Goal: Task Accomplishment & Management: Manage account settings

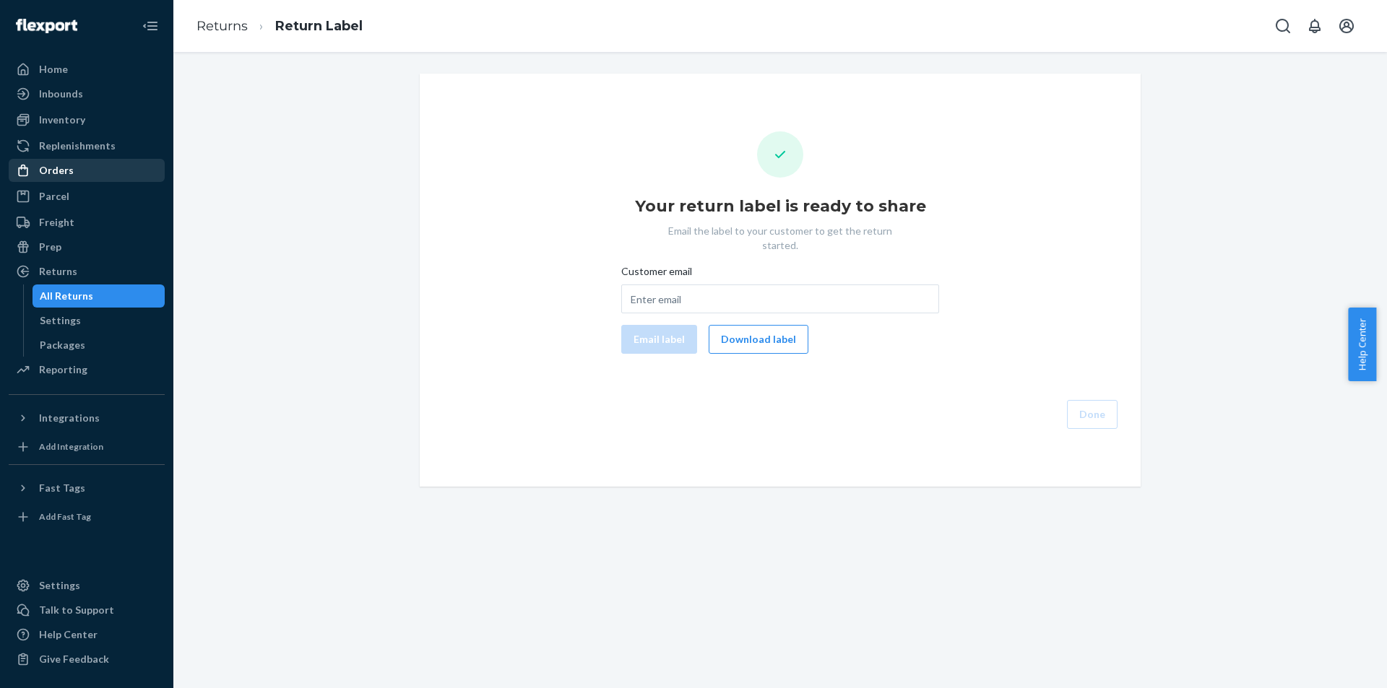
click at [100, 165] on div "Orders" at bounding box center [86, 170] width 153 height 20
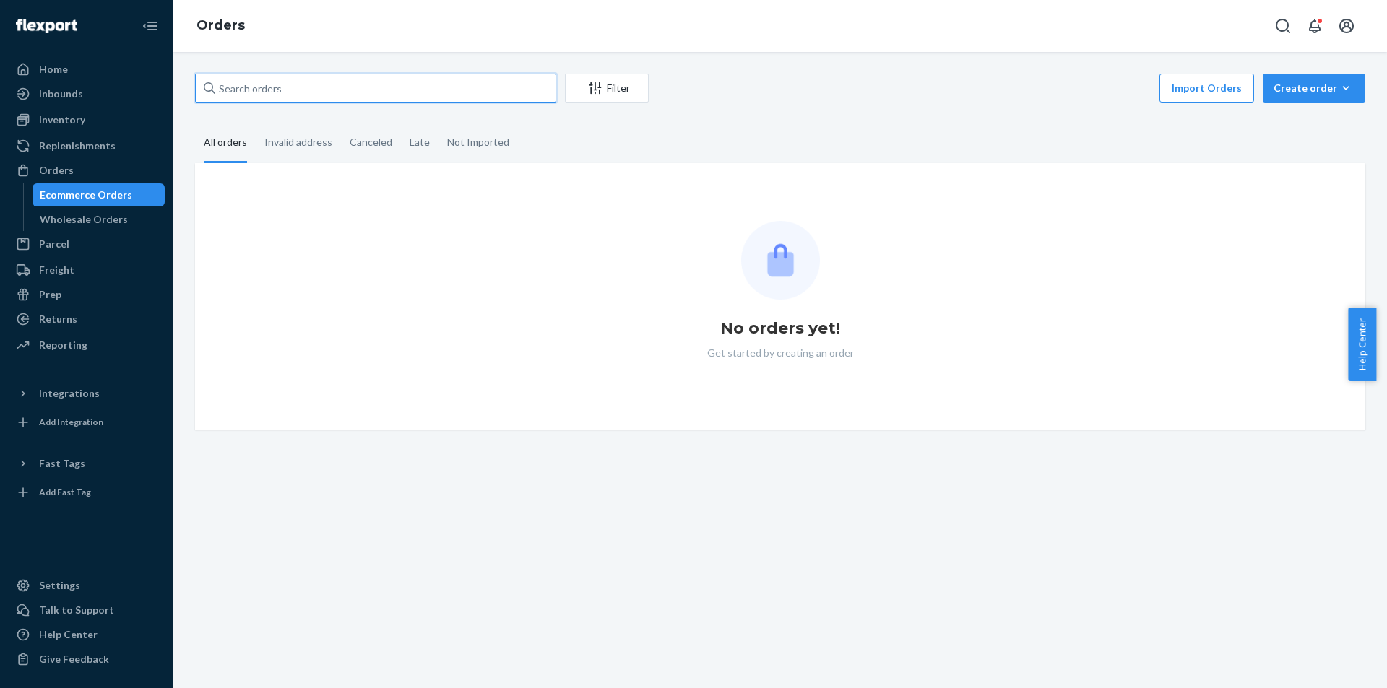
click at [520, 92] on input "text" at bounding box center [375, 88] width 361 height 29
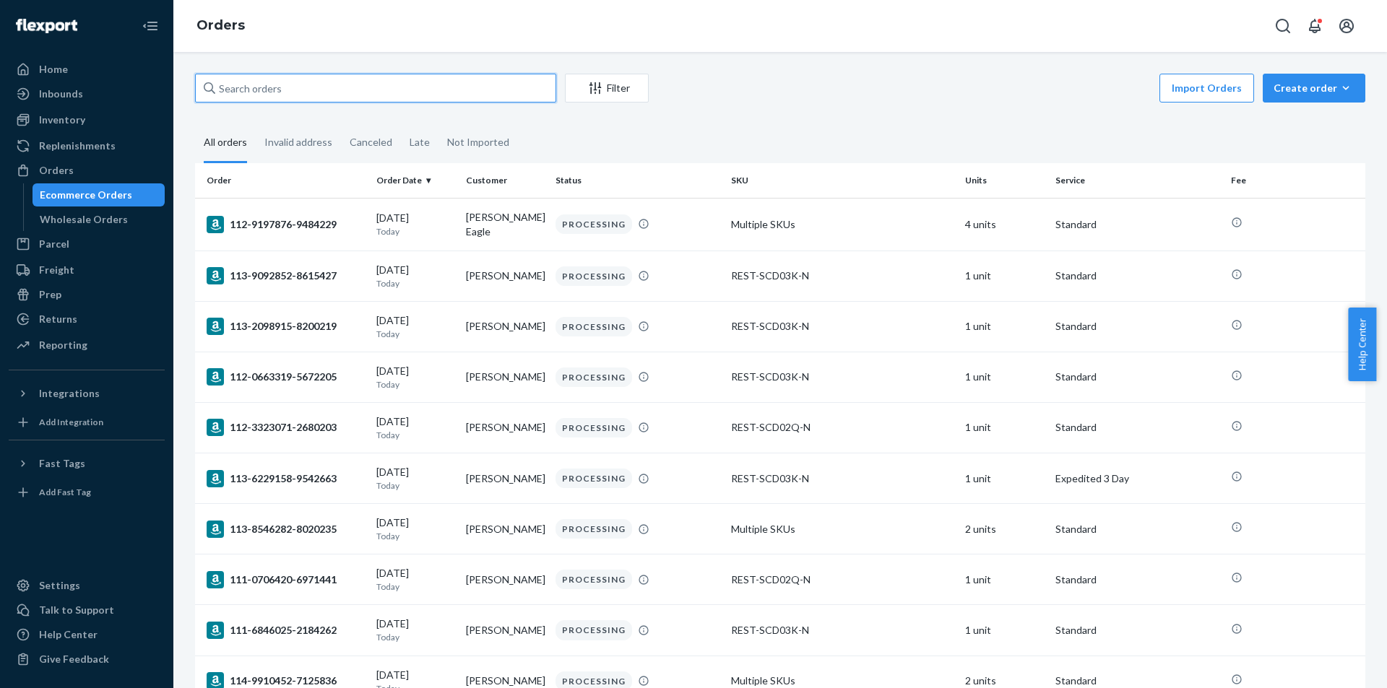
paste input "US25340735"
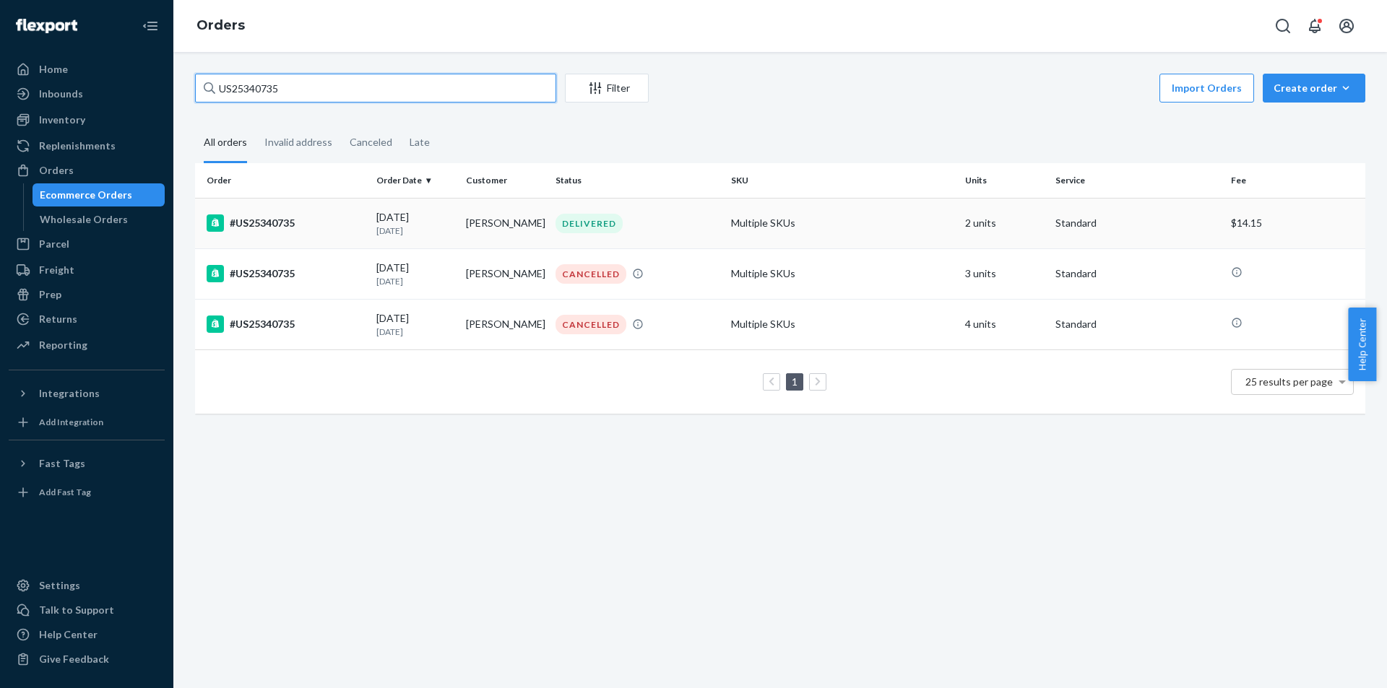
type input "US25340735"
click at [337, 231] on div "#US25340735" at bounding box center [286, 222] width 158 height 17
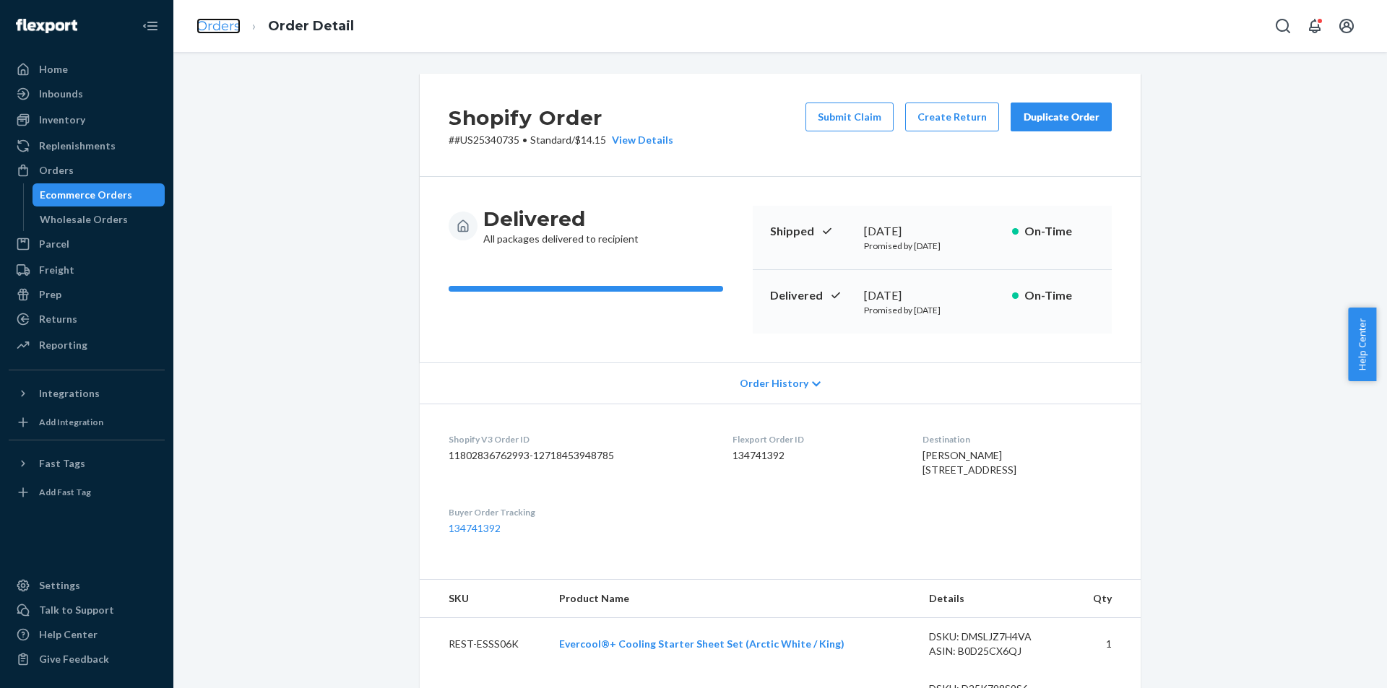
click at [236, 27] on link "Orders" at bounding box center [218, 26] width 44 height 16
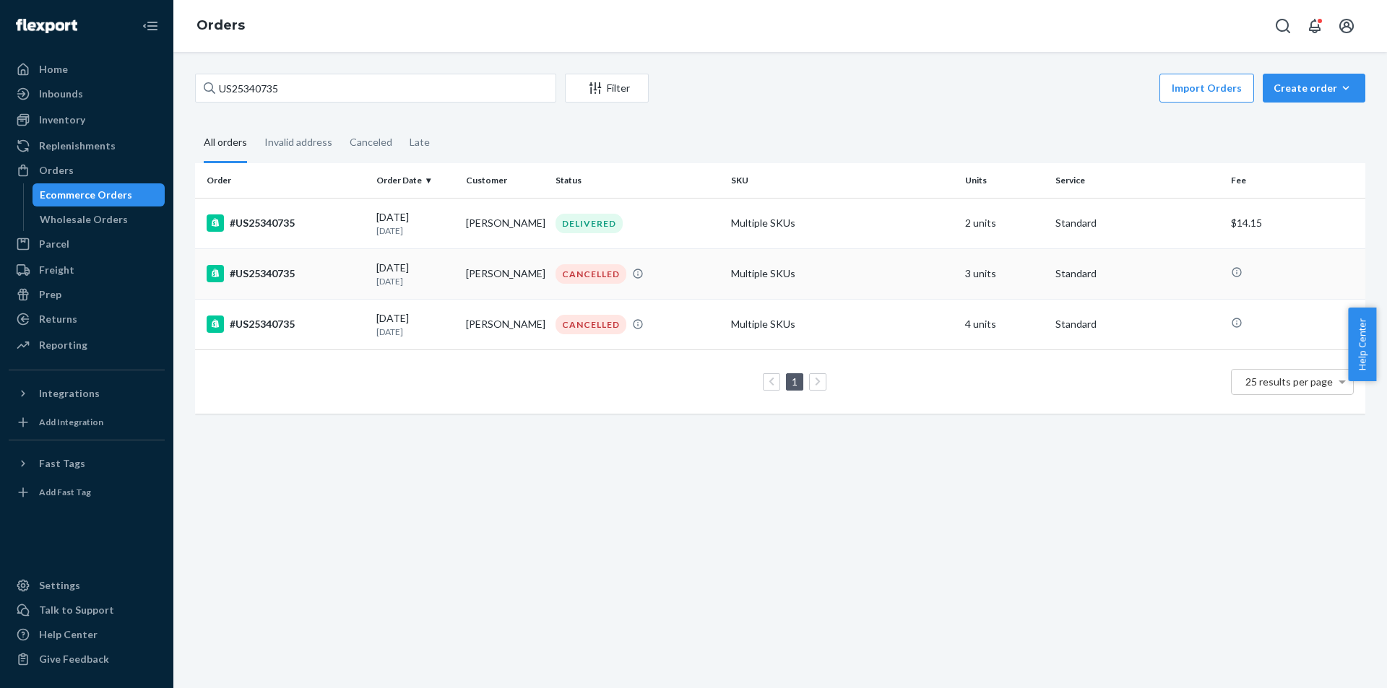
click at [329, 286] on td "#US25340735" at bounding box center [282, 273] width 175 height 51
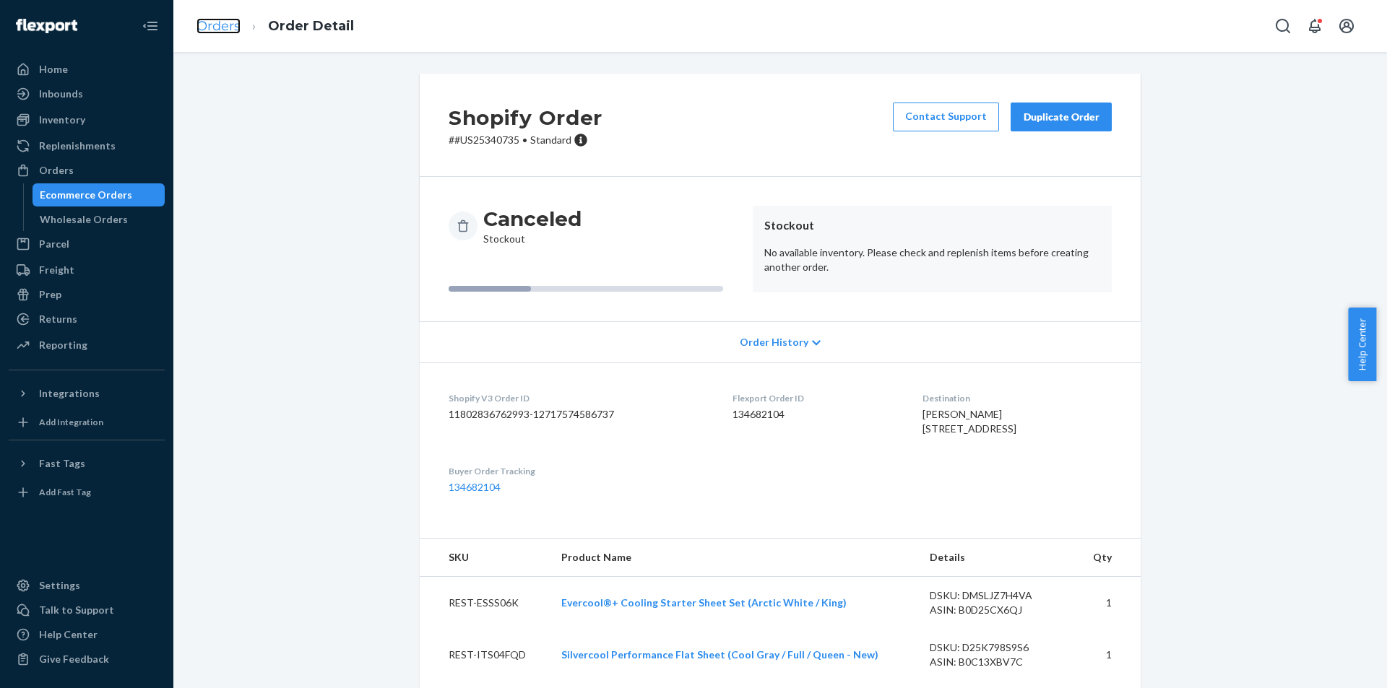
click at [233, 28] on link "Orders" at bounding box center [218, 26] width 44 height 16
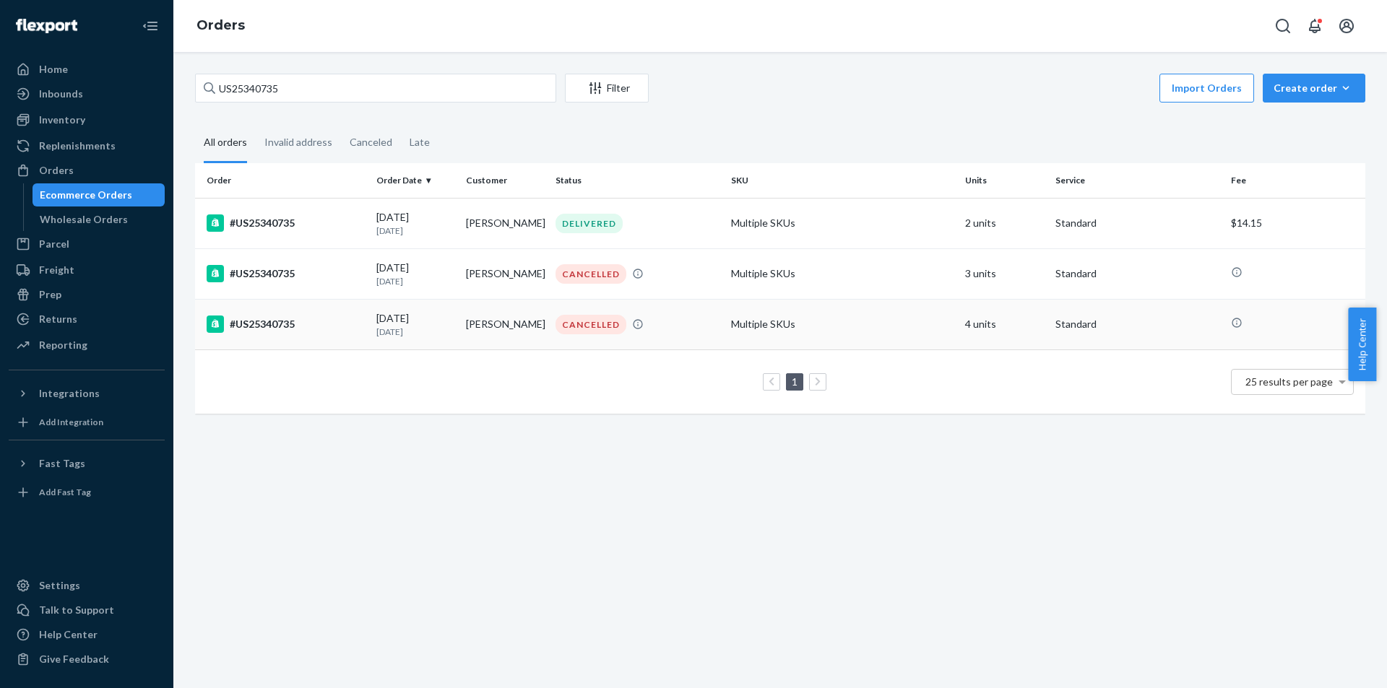
click at [329, 329] on div "#US25340735" at bounding box center [286, 324] width 158 height 17
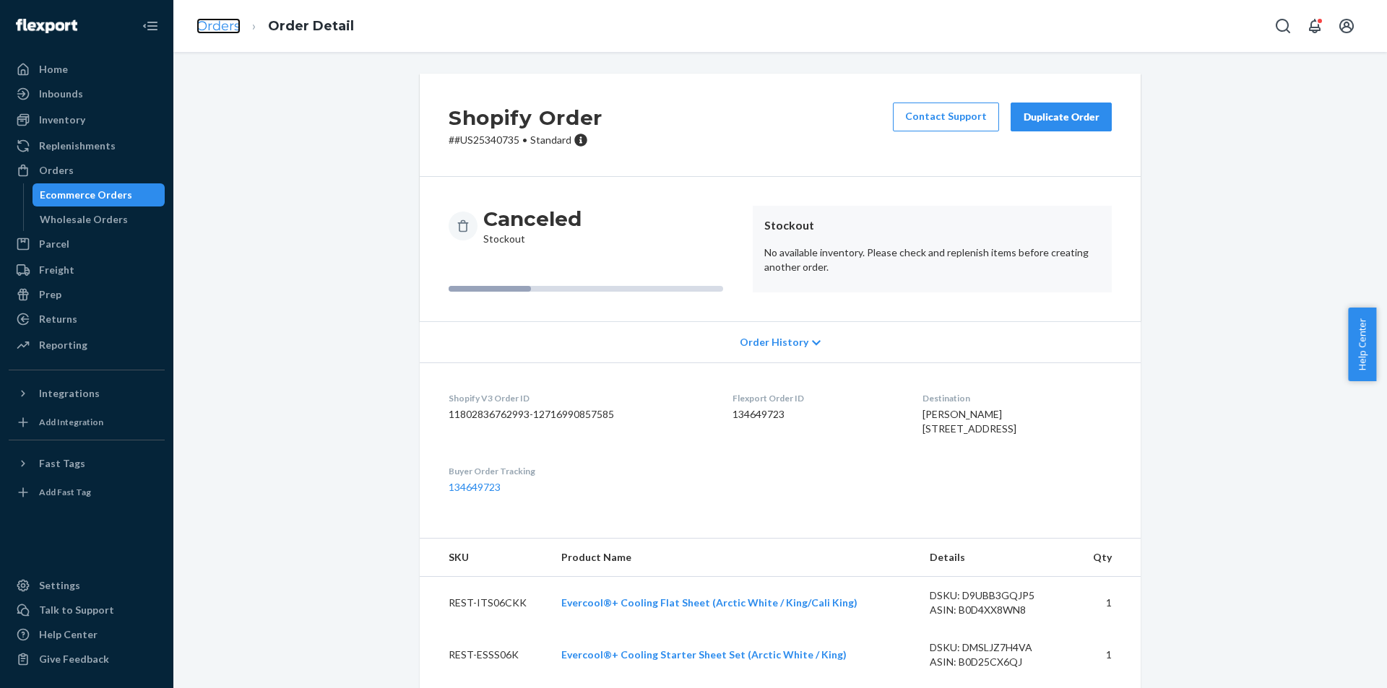
click at [225, 32] on link "Orders" at bounding box center [218, 26] width 44 height 16
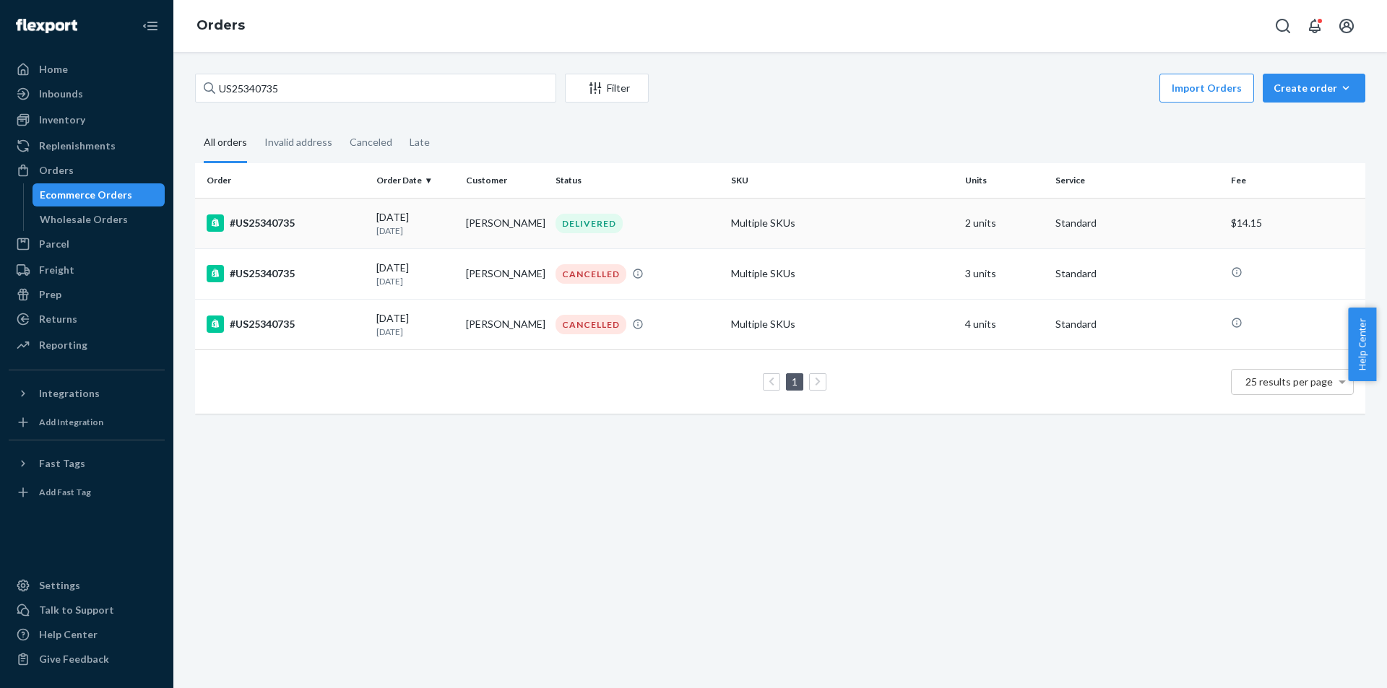
click at [332, 220] on div "#US25340735" at bounding box center [286, 222] width 158 height 17
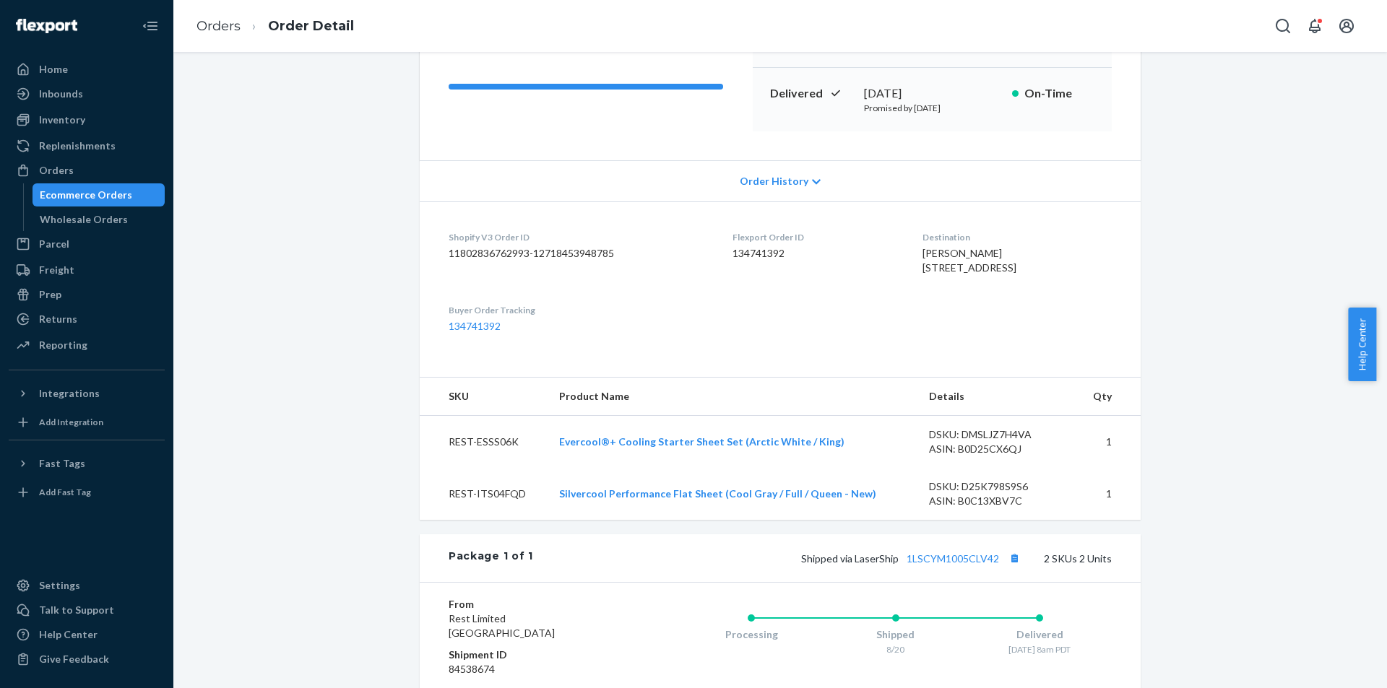
scroll to position [94, 0]
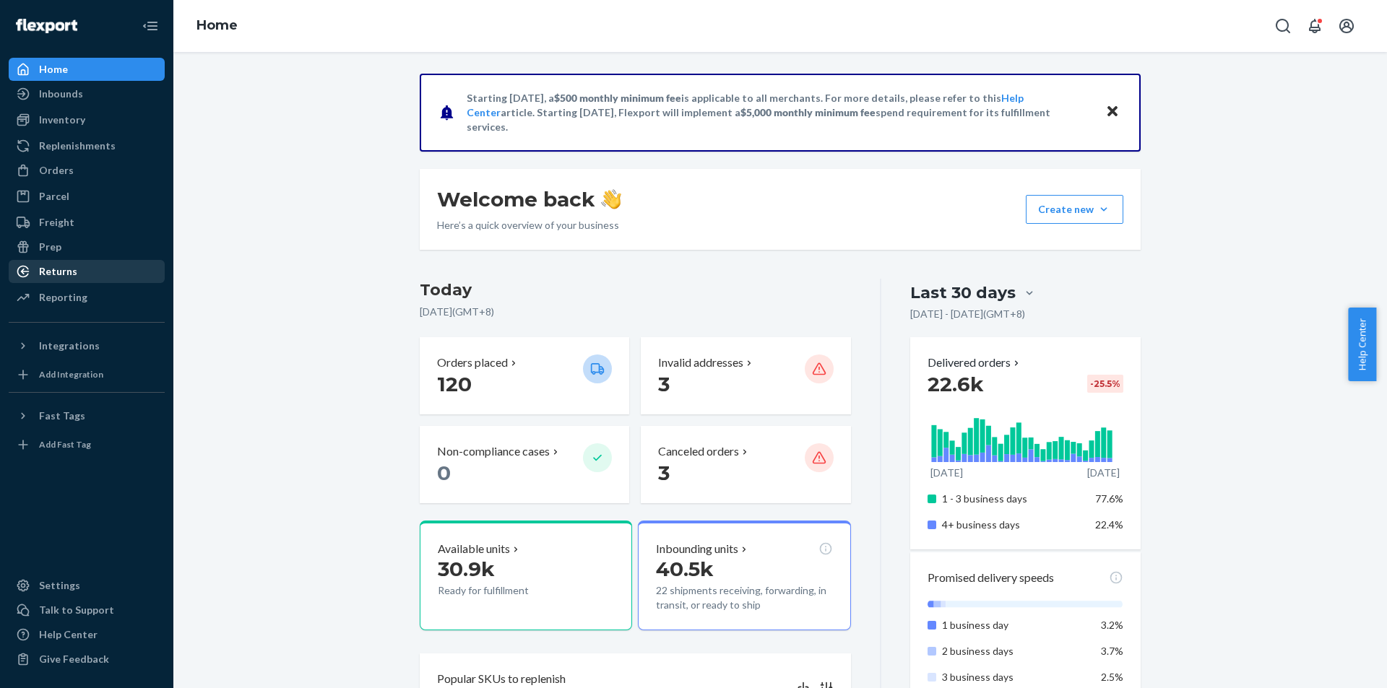
click at [43, 271] on div "Returns" at bounding box center [58, 271] width 38 height 14
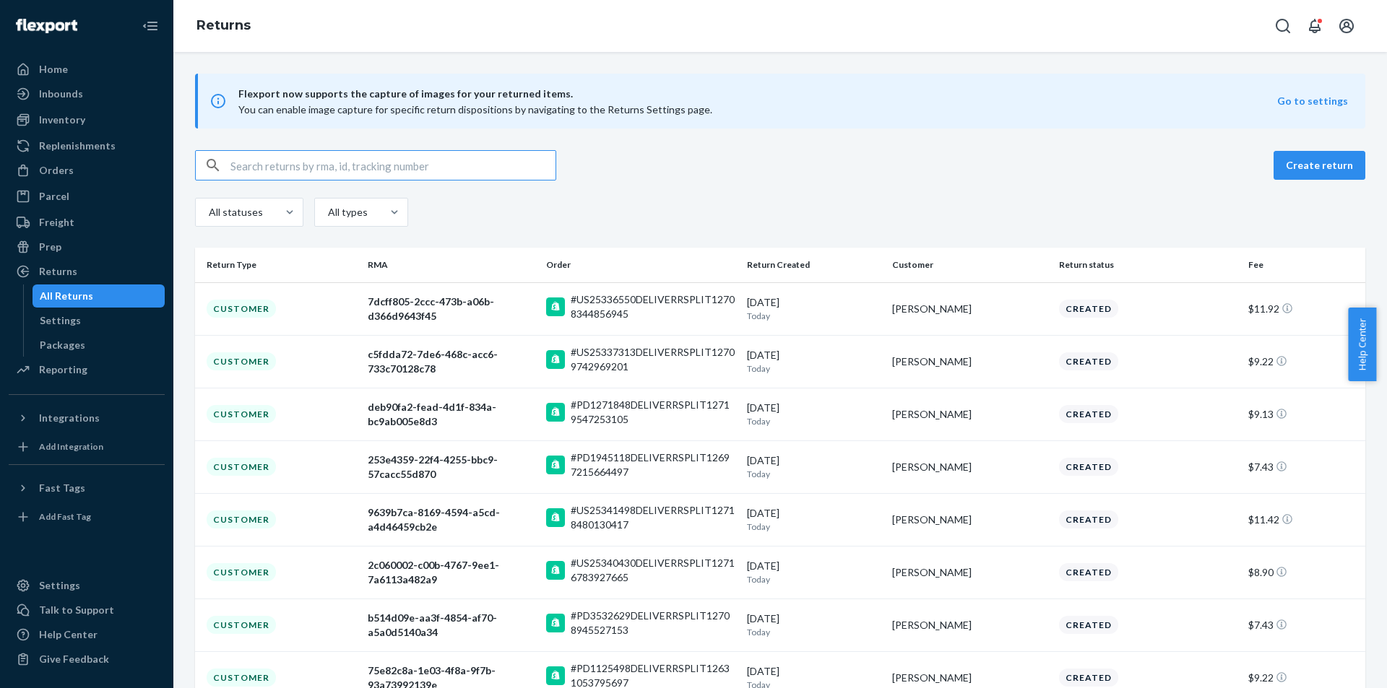
click at [513, 174] on input "text" at bounding box center [392, 165] width 325 height 29
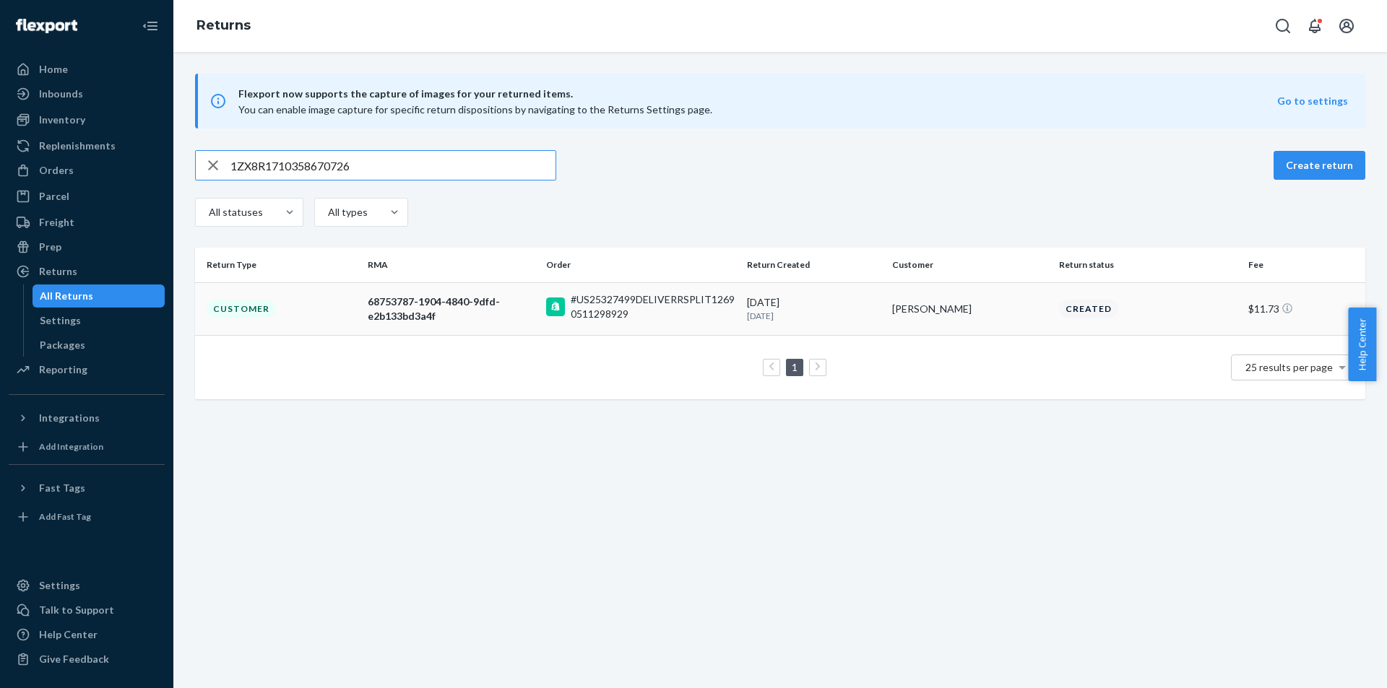
type input "1ZX8R1710358670726"
click at [314, 312] on td "Customer" at bounding box center [278, 308] width 167 height 53
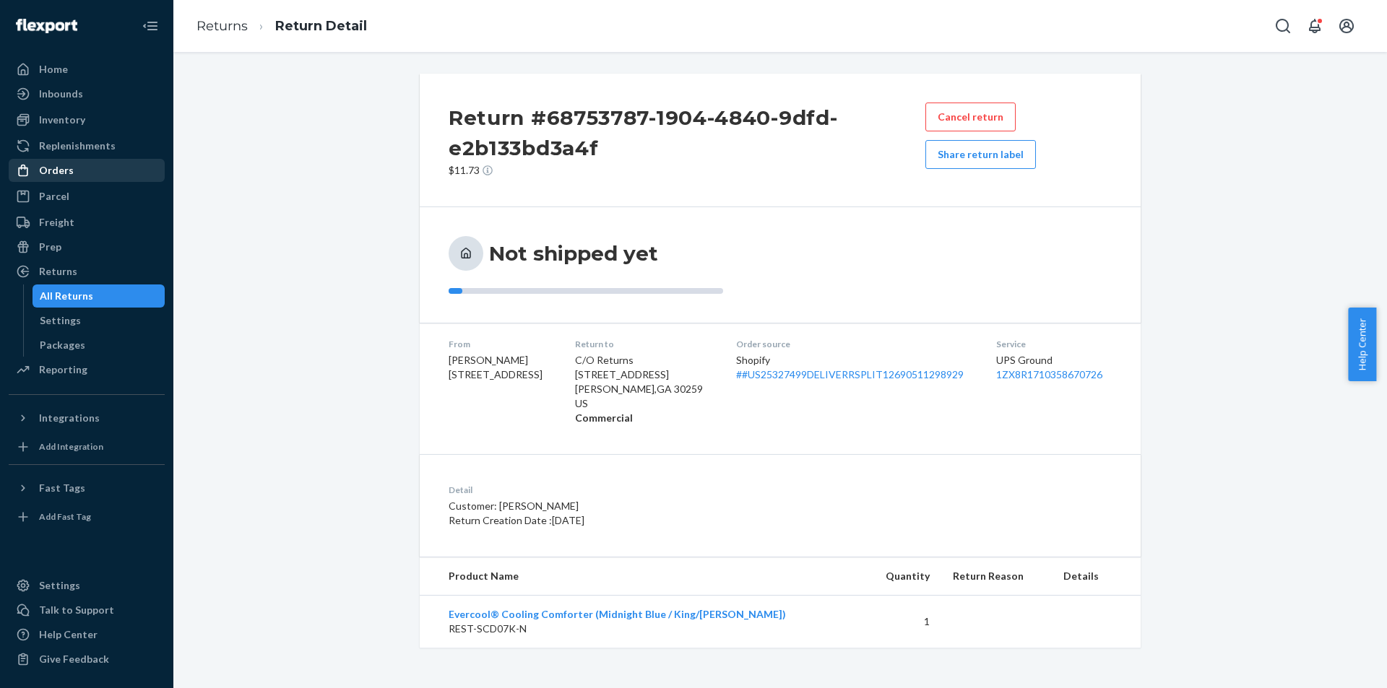
click at [71, 178] on div "Orders" at bounding box center [86, 170] width 153 height 20
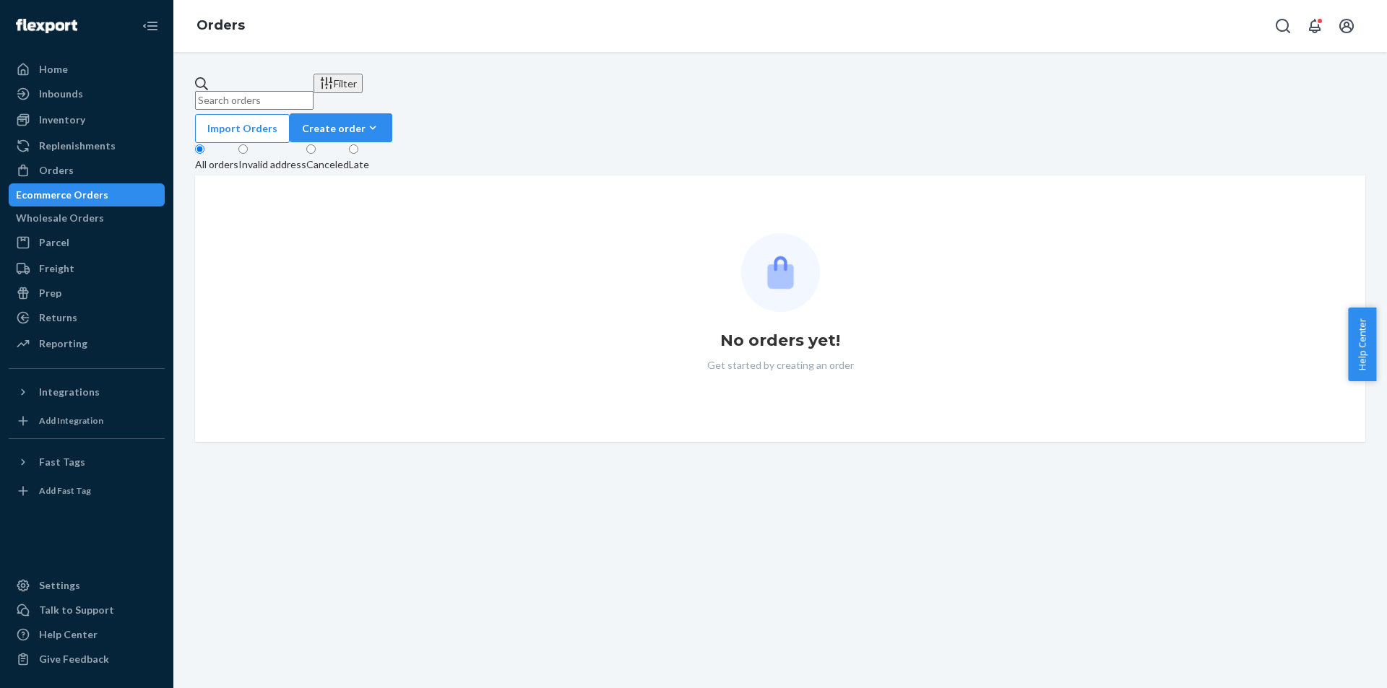
click at [446, 75] on div "Filter Import Orders Create order Ecommerce order Removal order All orders Inva…" at bounding box center [779, 370] width 1213 height 636
click at [313, 91] on input "text" at bounding box center [254, 100] width 118 height 19
paste input "US25332302"
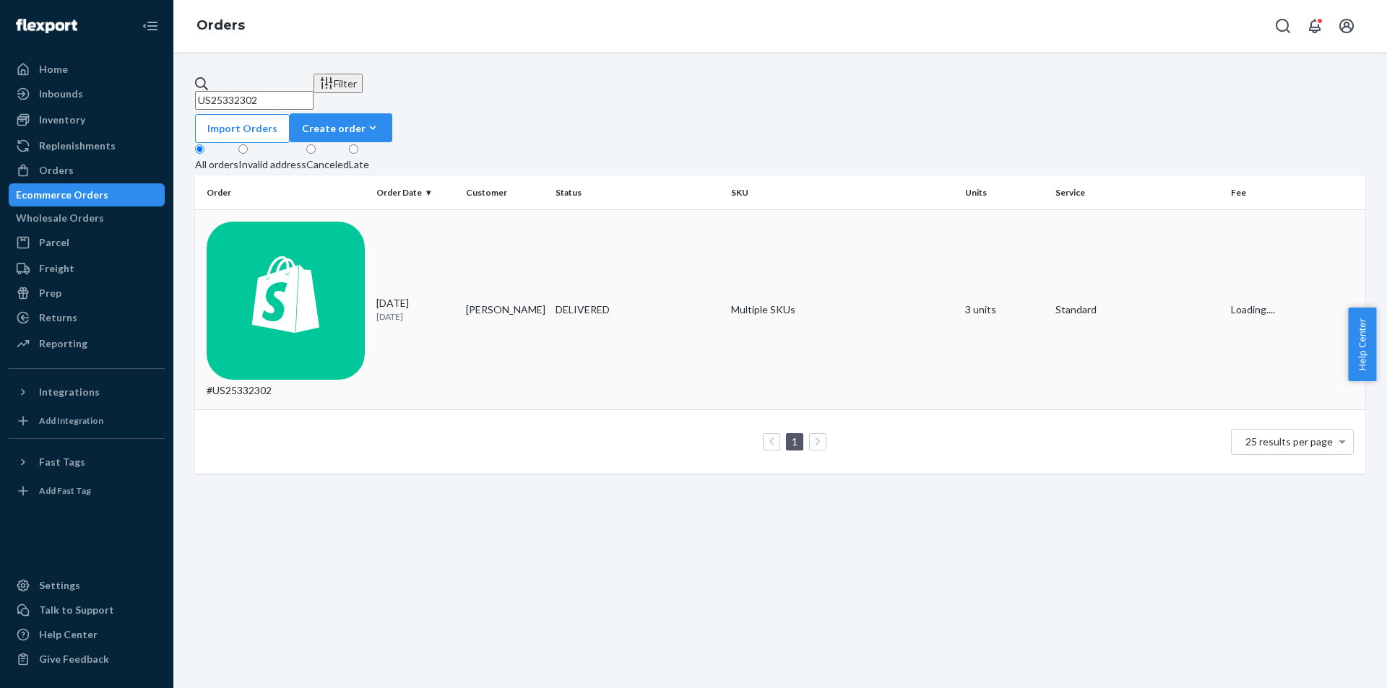
type input "US25332302"
click at [301, 236] on td "#US25332302" at bounding box center [282, 310] width 175 height 200
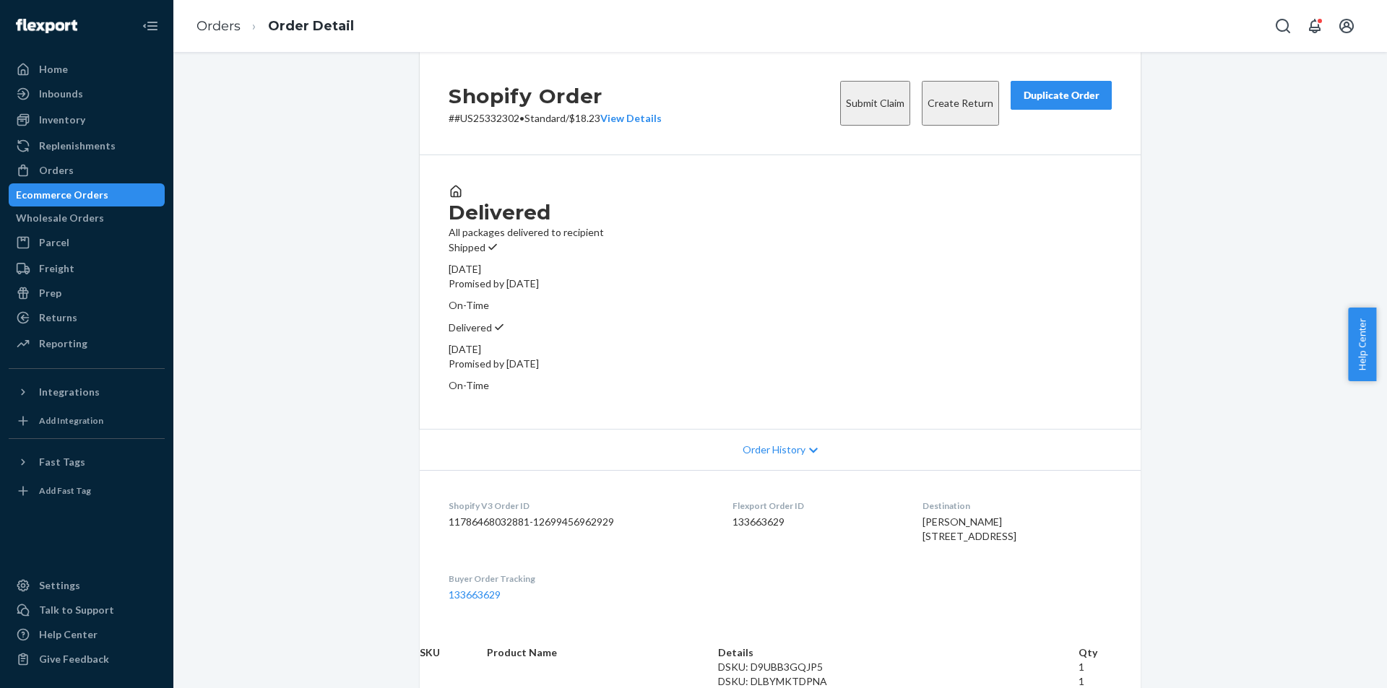
click at [963, 122] on button "Create Return" at bounding box center [960, 103] width 77 height 45
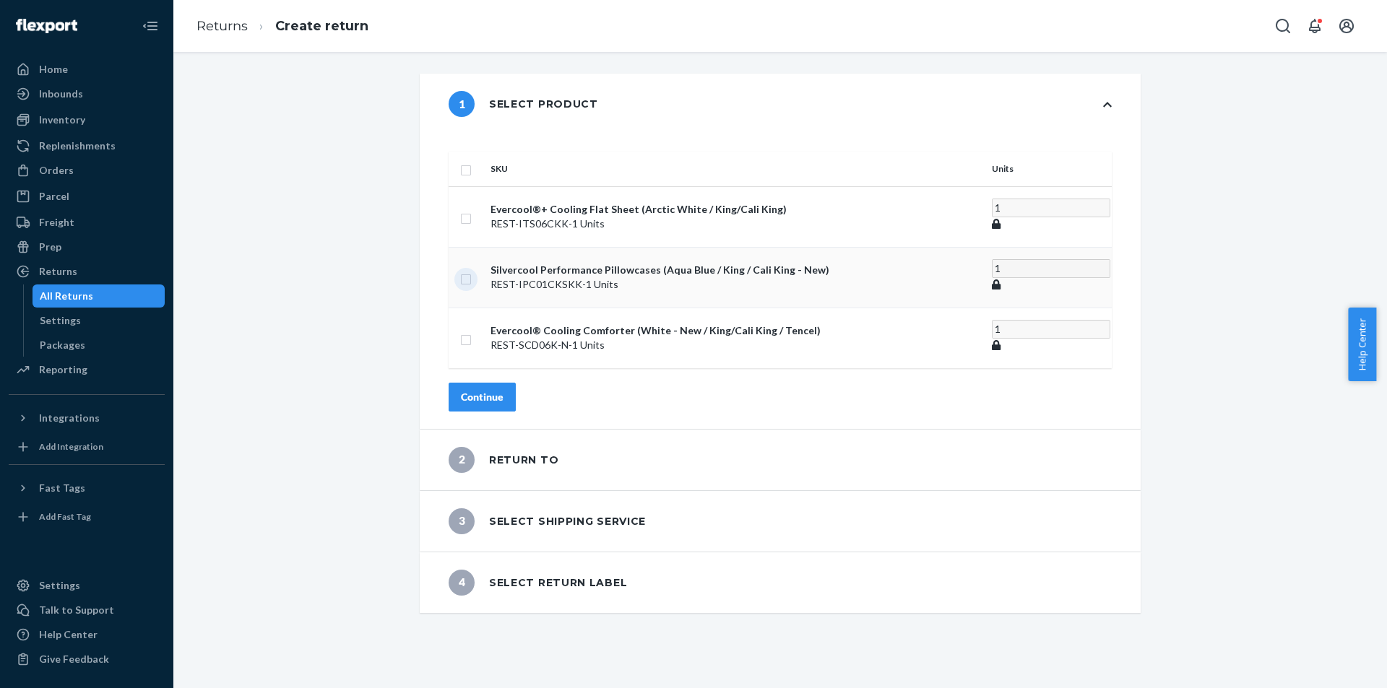
click at [472, 270] on input "checkbox" at bounding box center [466, 277] width 12 height 15
checkbox input "true"
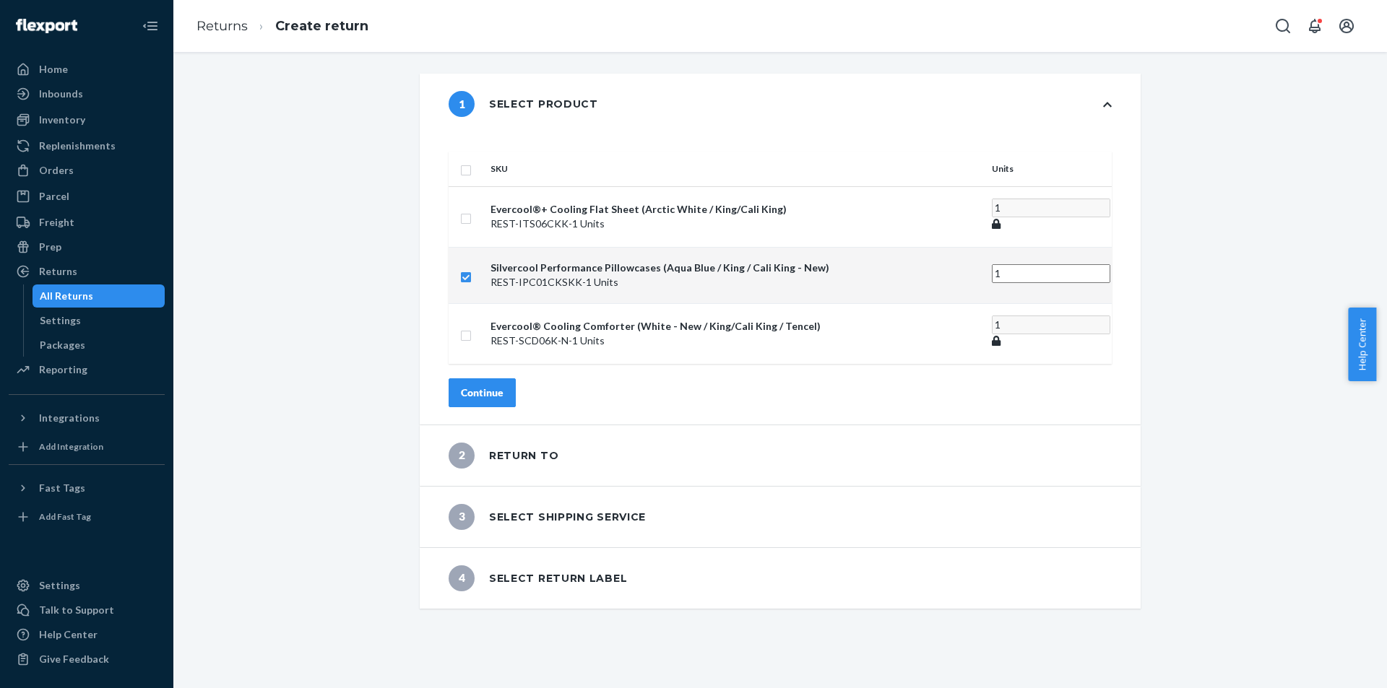
click at [503, 386] on div "Continue" at bounding box center [482, 393] width 43 height 14
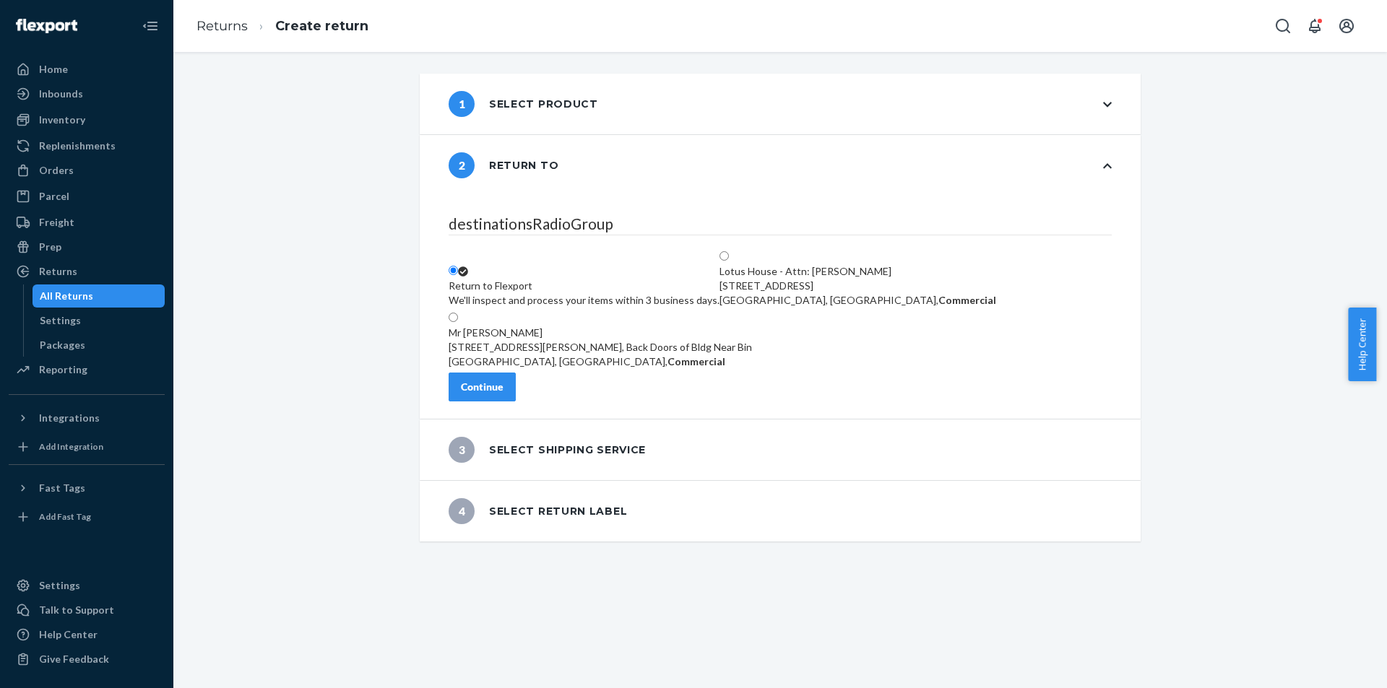
click at [503, 394] on div "Continue" at bounding box center [482, 387] width 43 height 14
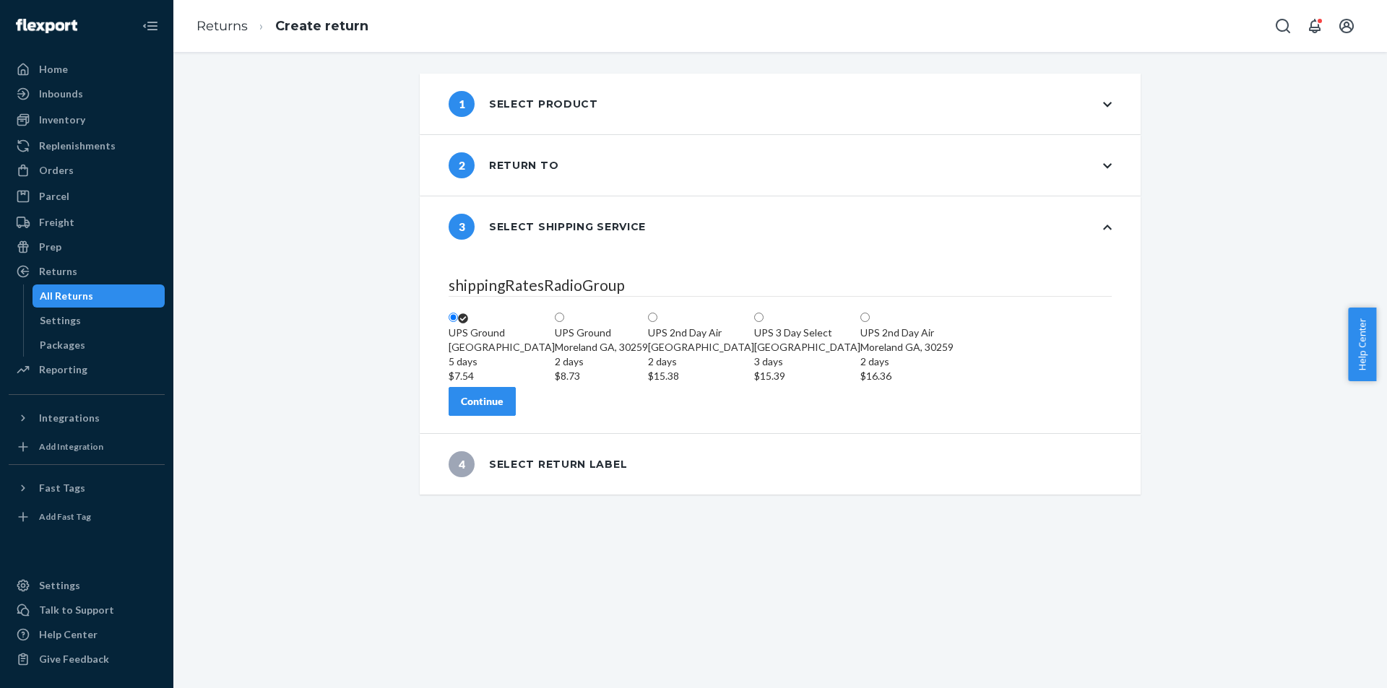
click at [503, 409] on div "Continue" at bounding box center [482, 401] width 43 height 14
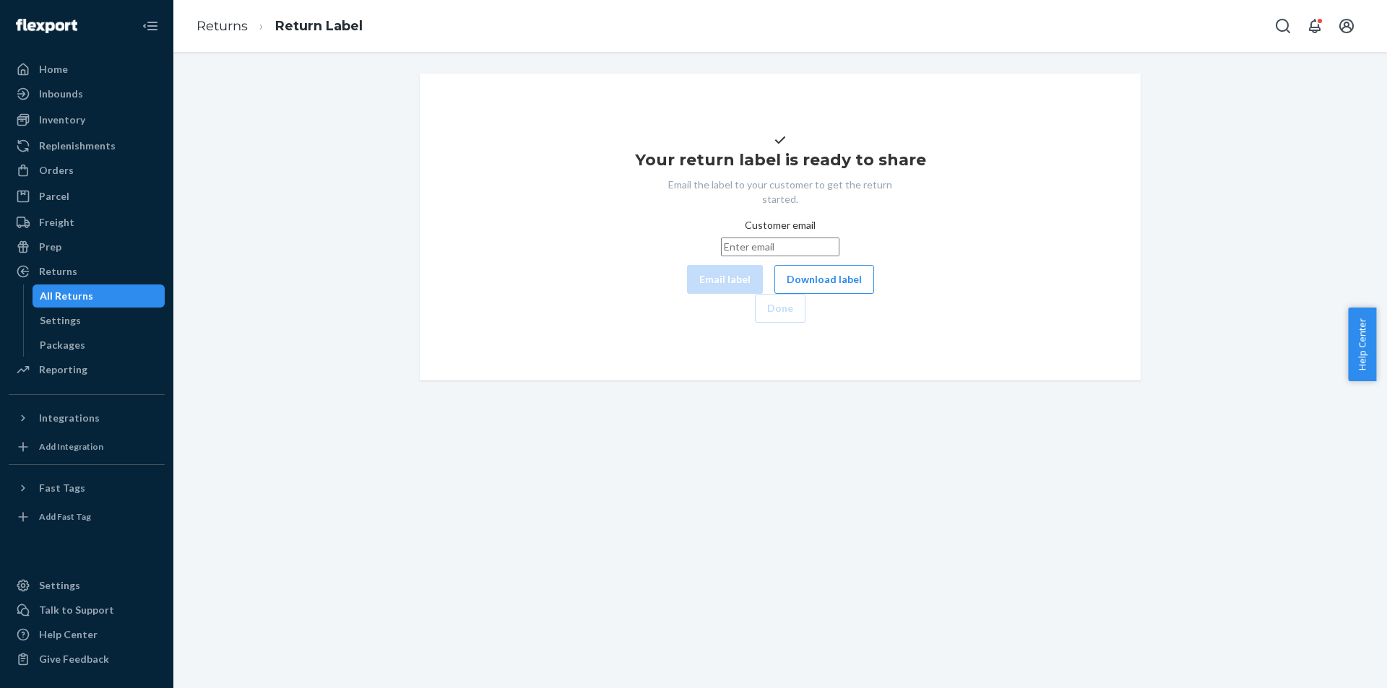
click at [744, 323] on div "Your return label is ready to share Email the label to your customer to get the…" at bounding box center [780, 226] width 698 height 191
click at [774, 294] on button "Download label" at bounding box center [824, 279] width 100 height 29
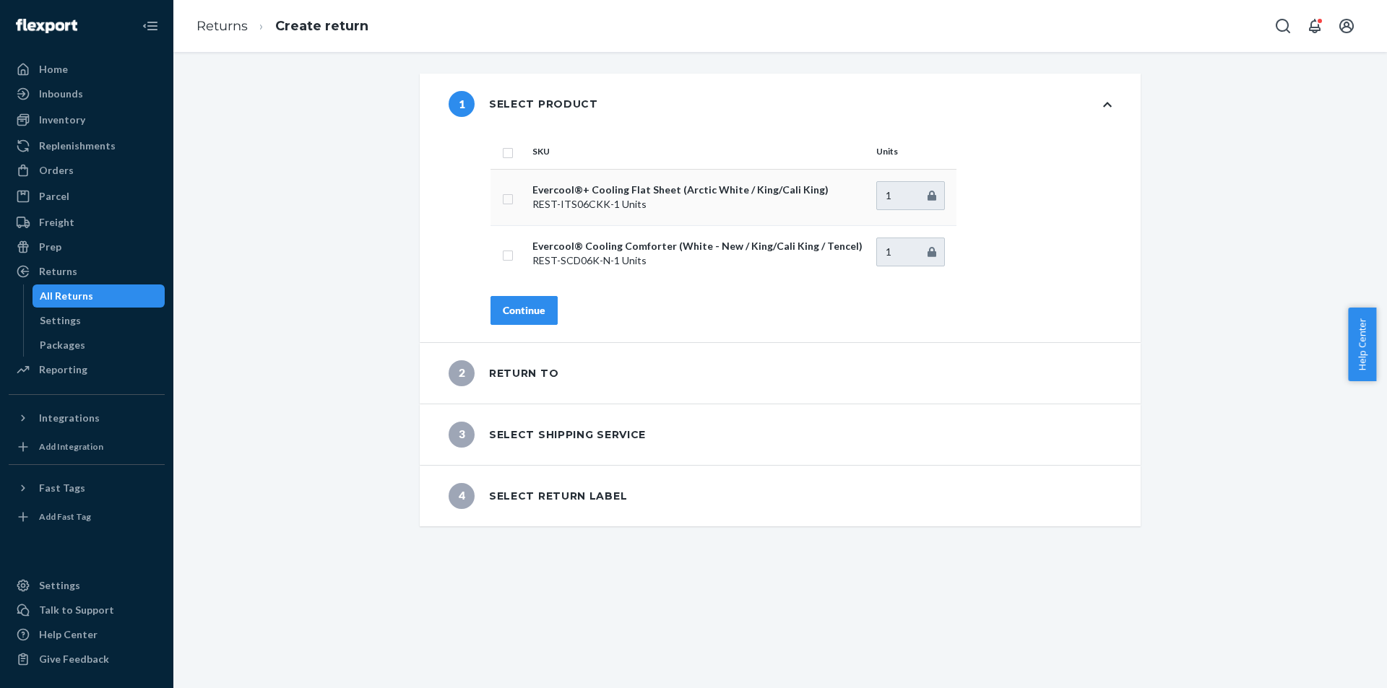
click at [500, 206] on td at bounding box center [508, 197] width 36 height 56
click at [502, 200] on input "checkbox" at bounding box center [508, 197] width 12 height 15
checkbox input "true"
click at [516, 309] on div "Continue" at bounding box center [524, 310] width 43 height 14
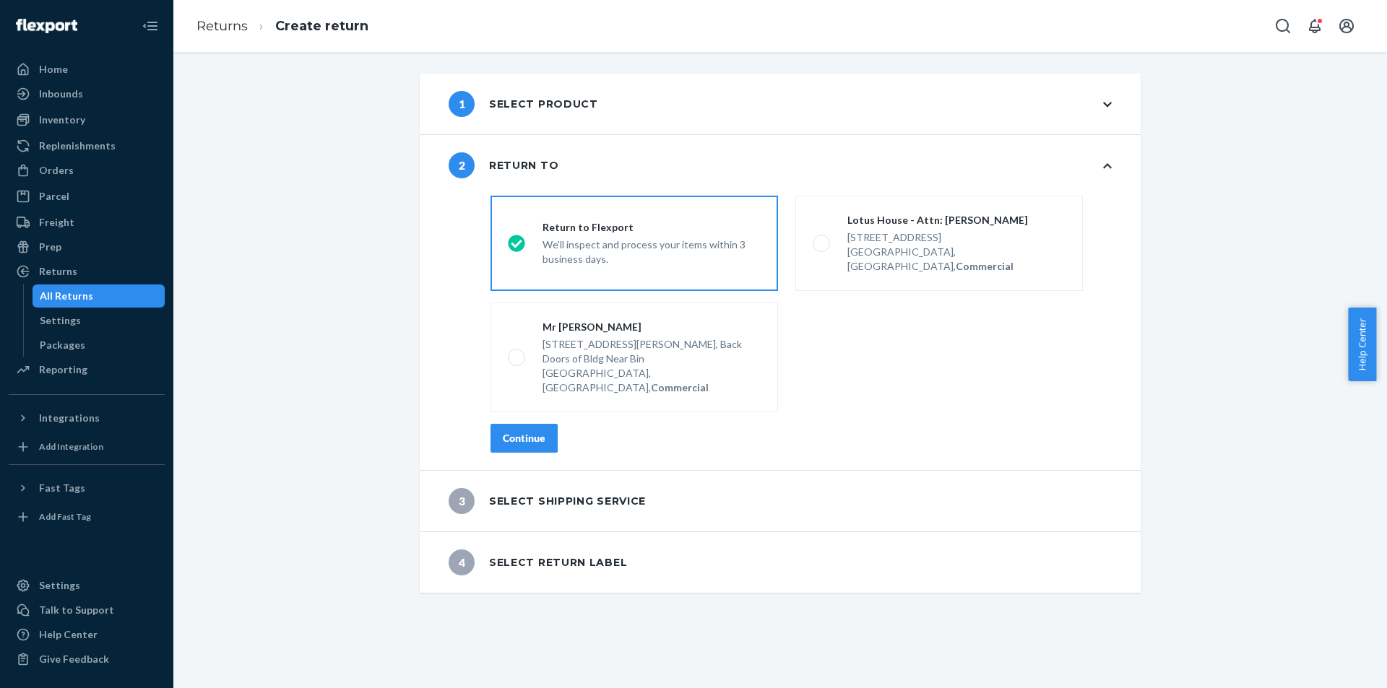
click at [510, 431] on div "Continue" at bounding box center [524, 438] width 43 height 14
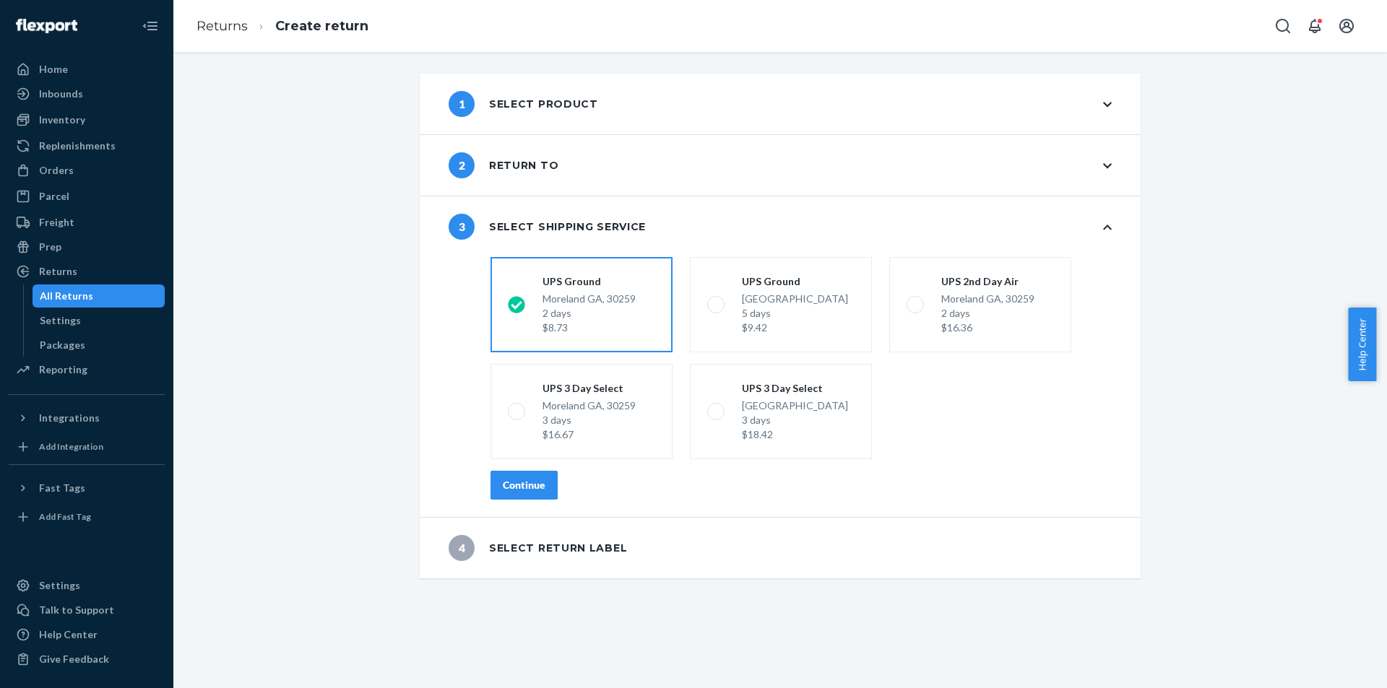
click at [516, 487] on div "Continue" at bounding box center [524, 485] width 43 height 14
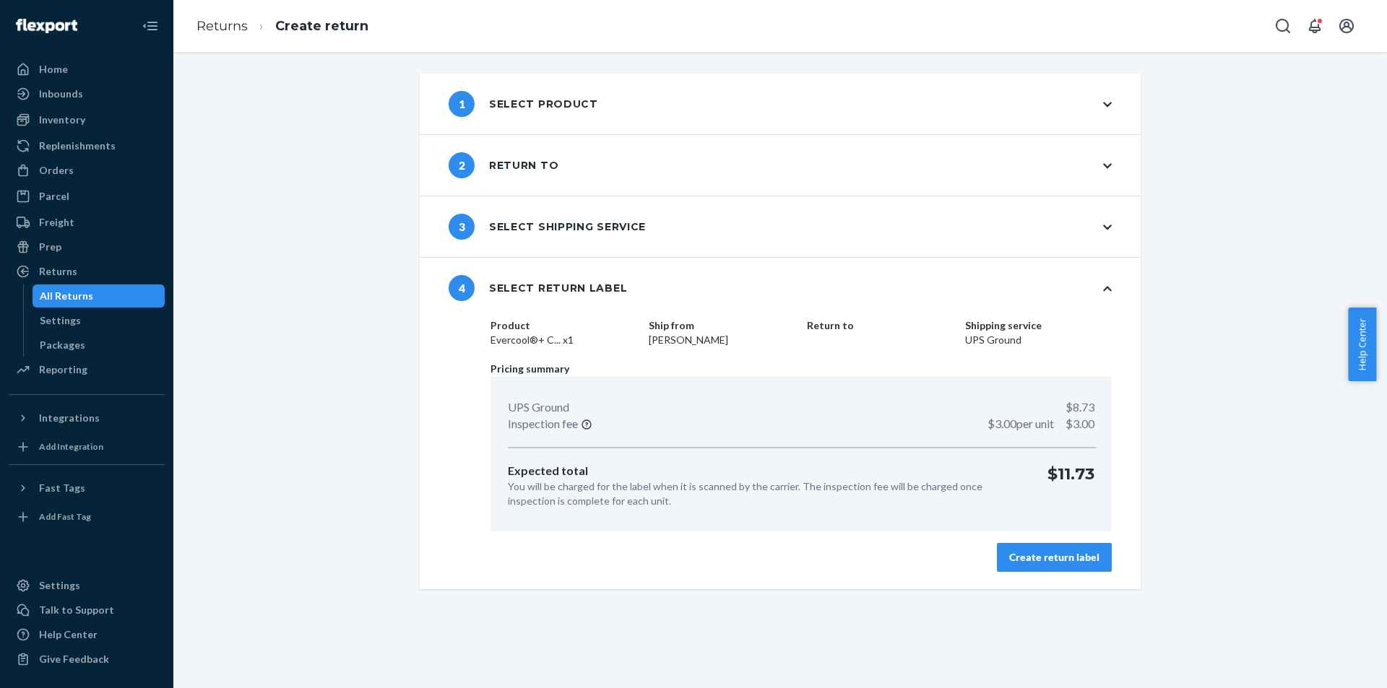
click at [1085, 556] on div "Create return label" at bounding box center [1054, 557] width 90 height 14
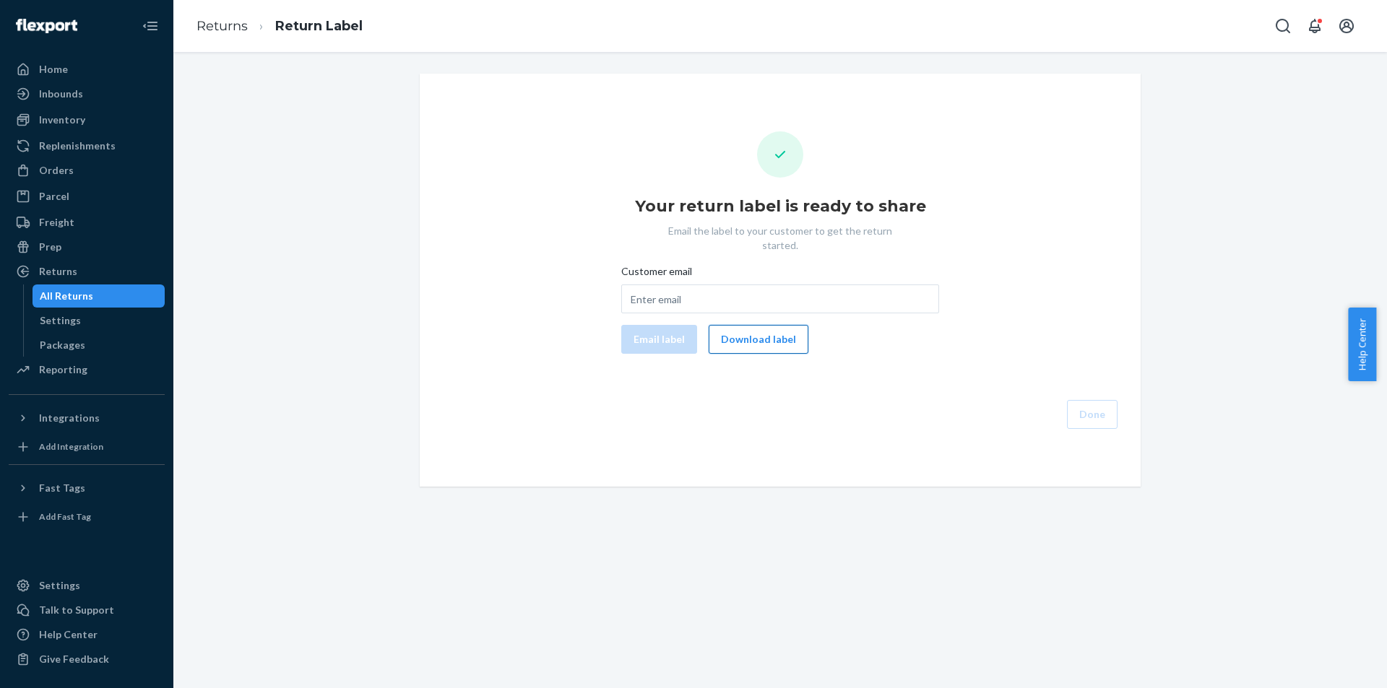
click at [769, 325] on button "Download label" at bounding box center [758, 339] width 100 height 29
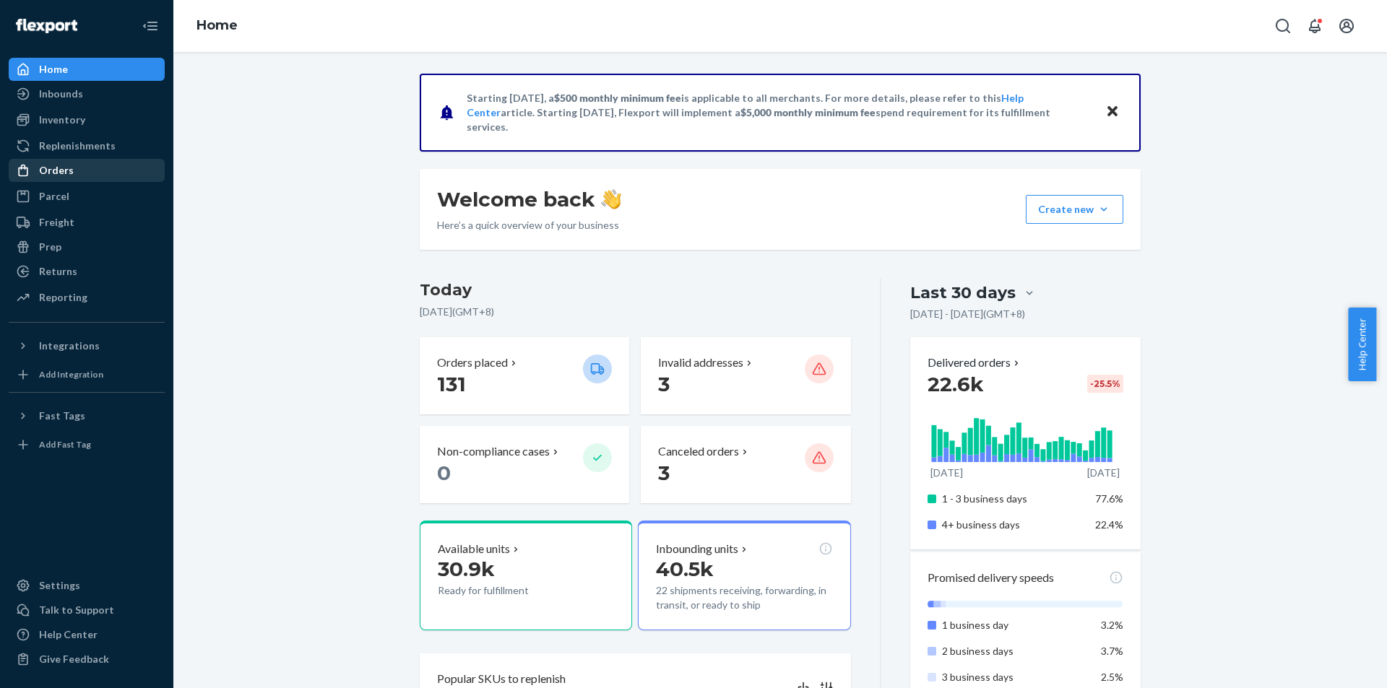
click at [160, 174] on div "Orders" at bounding box center [86, 170] width 153 height 20
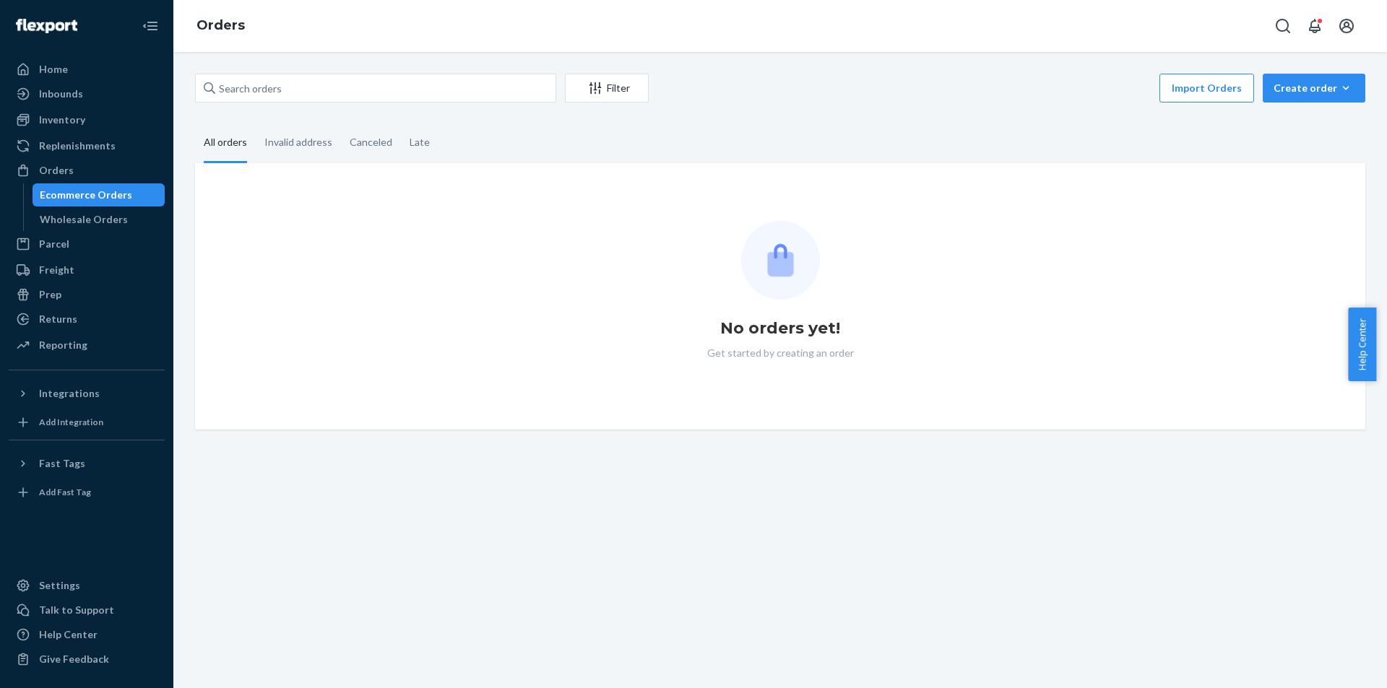
click at [102, 311] on div "Returns" at bounding box center [86, 319] width 153 height 20
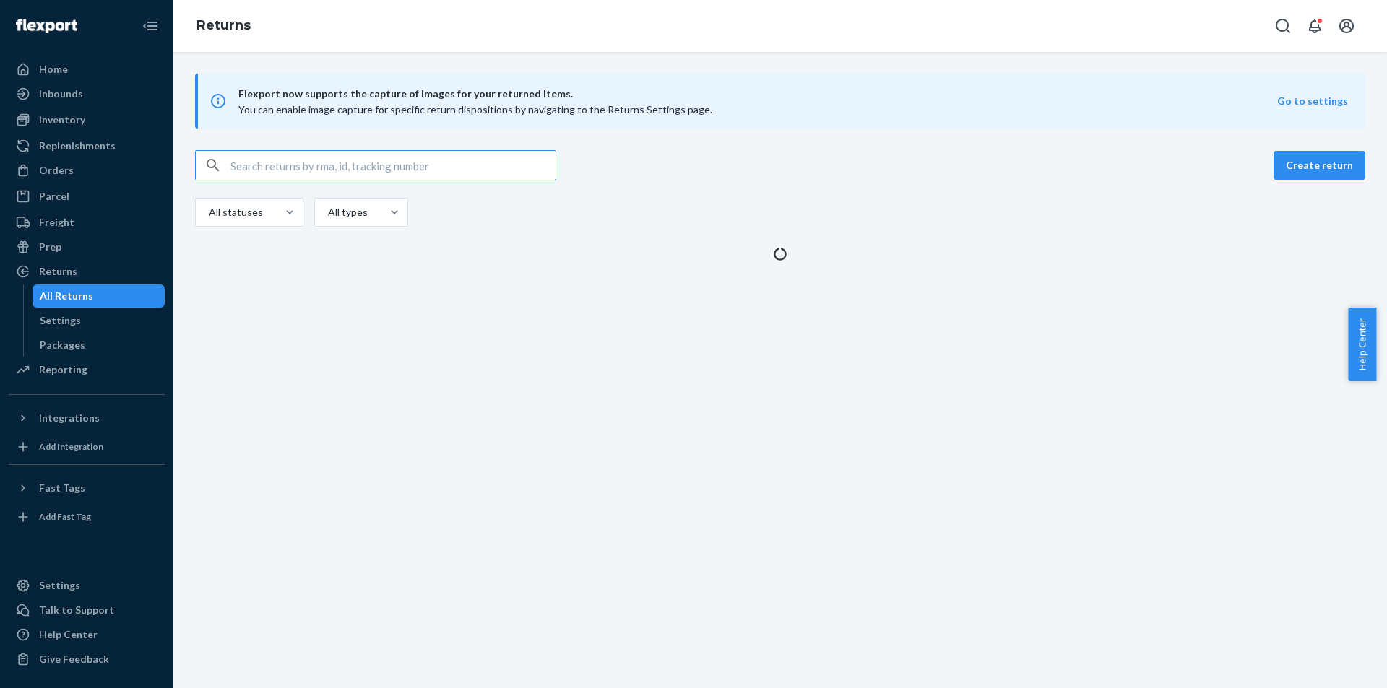
click at [434, 170] on input "text" at bounding box center [392, 165] width 325 height 29
type input "1ZX8R1710396955080"
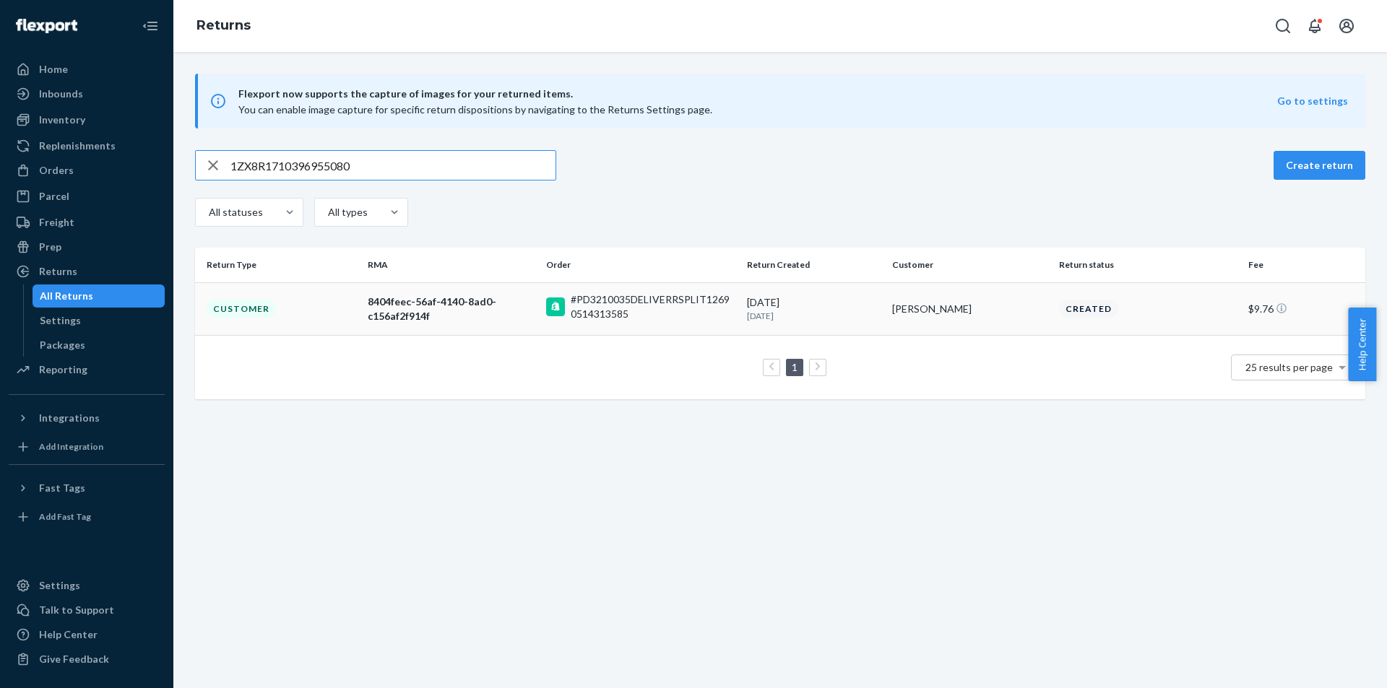
click at [305, 308] on td "Customer" at bounding box center [278, 308] width 167 height 53
